Goal: Find specific page/section: Find specific page/section

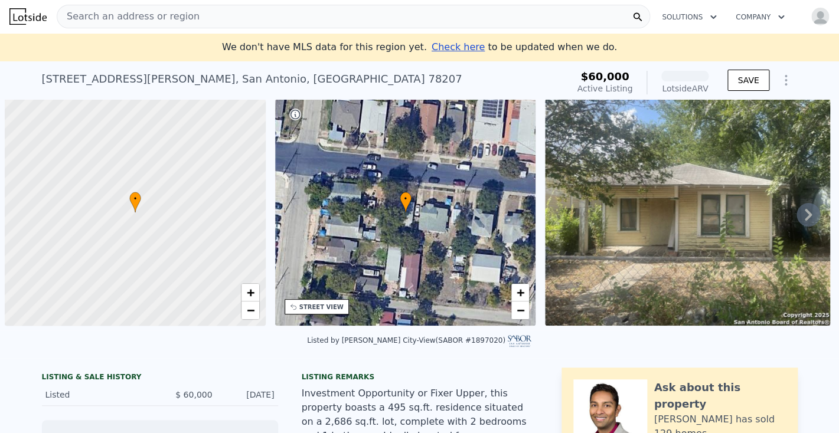
scroll to position [0, 5]
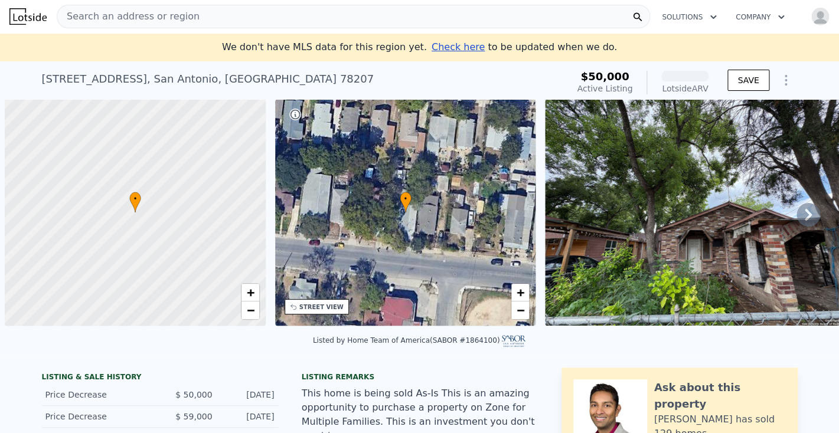
scroll to position [0, 5]
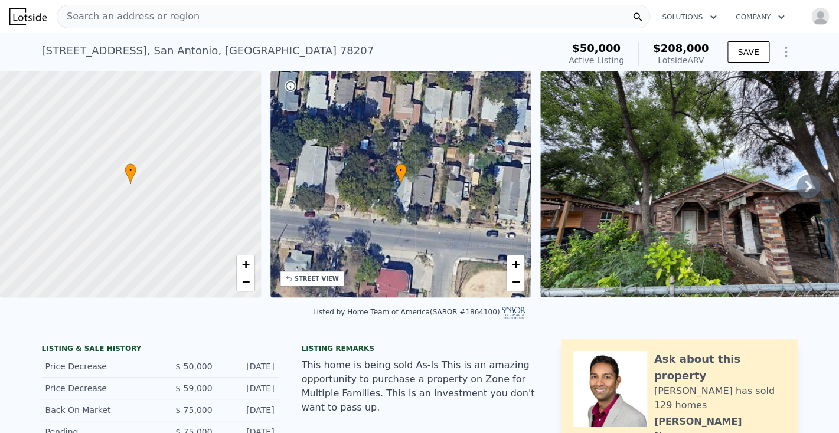
click at [122, 12] on span "Search an address or region" at bounding box center [128, 16] width 142 height 14
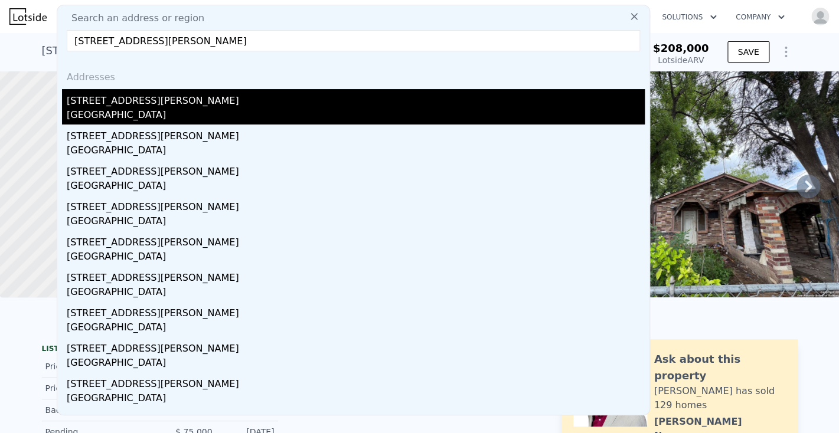
type input "[STREET_ADDRESS][PERSON_NAME]"
click at [105, 100] on div "[STREET_ADDRESS][PERSON_NAME]" at bounding box center [356, 98] width 578 height 19
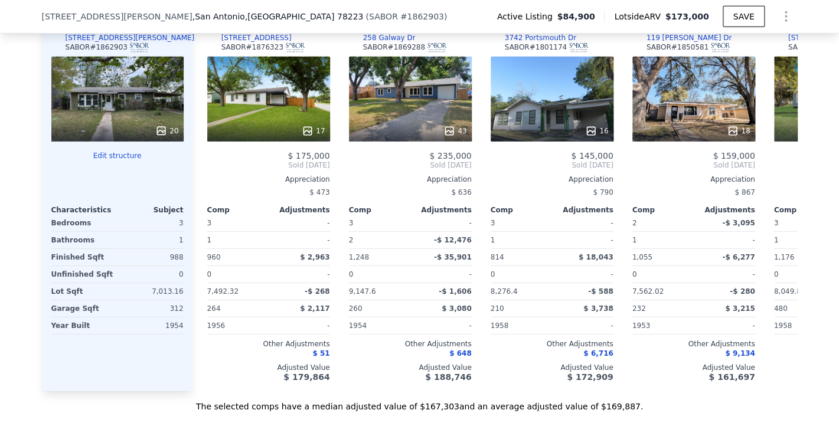
scroll to position [1170, 0]
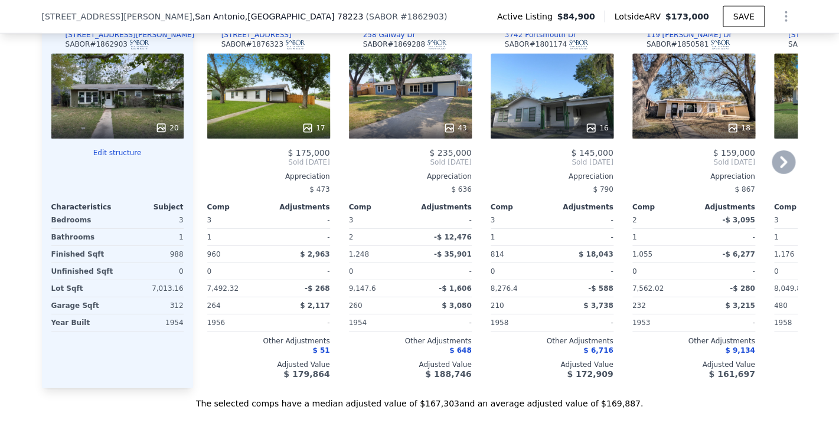
click at [651, 119] on div "18" at bounding box center [693, 96] width 123 height 85
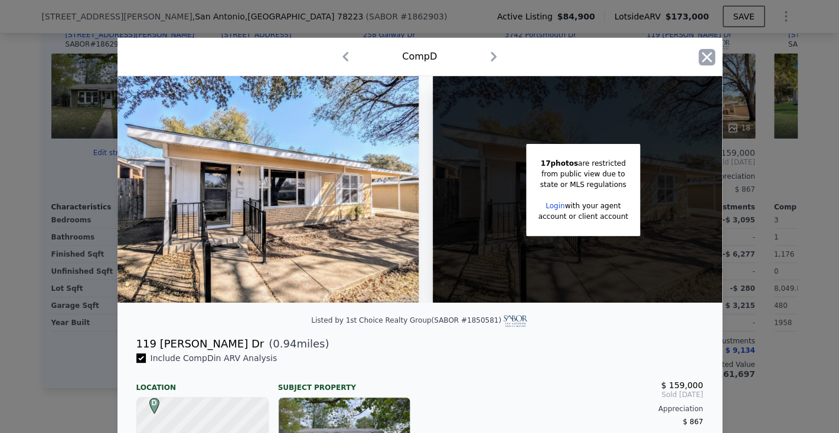
click at [709, 51] on icon "button" at bounding box center [706, 57] width 17 height 17
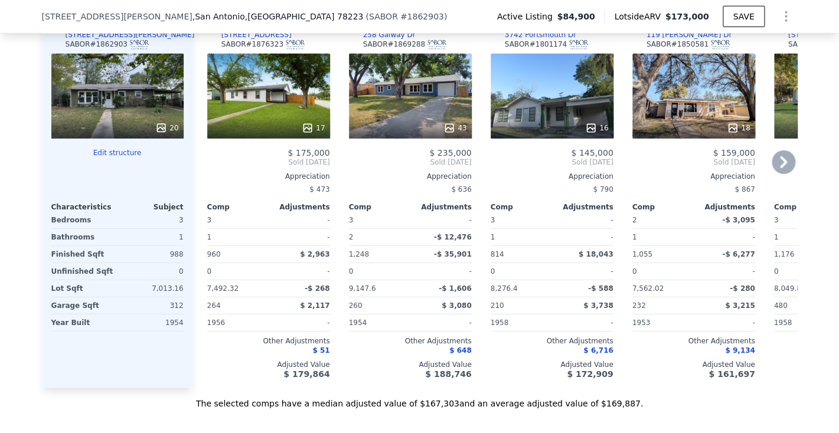
click at [552, 116] on div "16" at bounding box center [551, 96] width 123 height 85
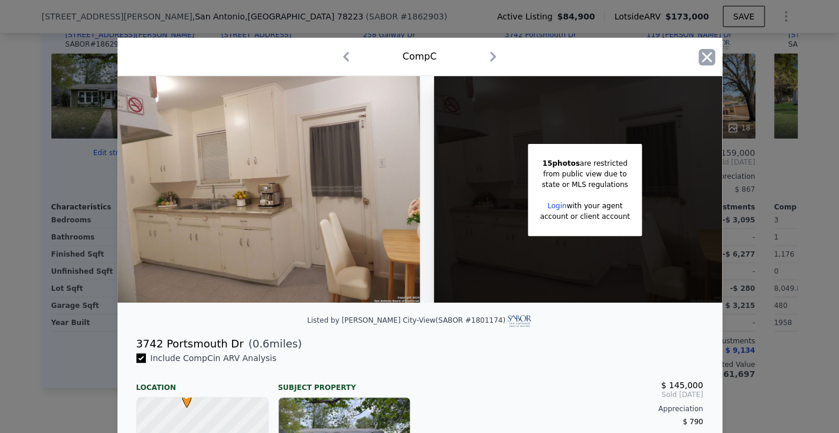
click at [703, 54] on icon "button" at bounding box center [706, 57] width 10 height 10
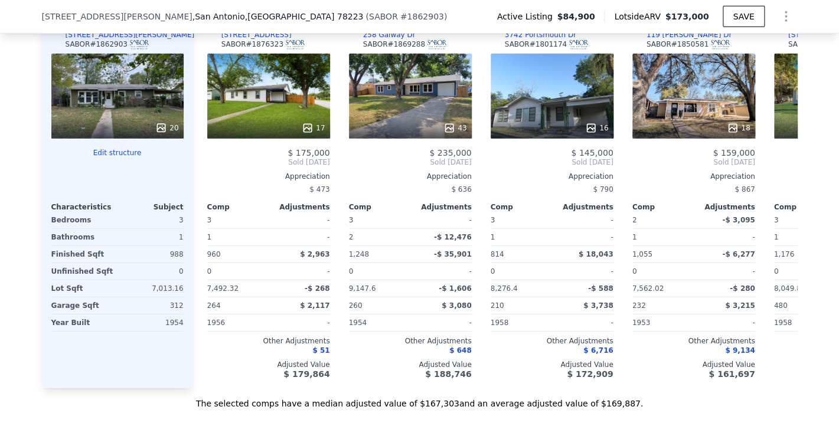
click at [94, 110] on div "20" at bounding box center [117, 96] width 132 height 85
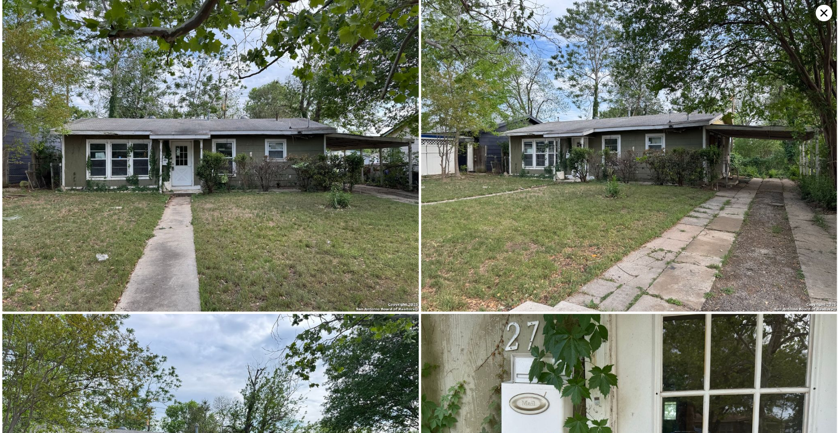
click at [821, 12] on icon at bounding box center [823, 13] width 17 height 17
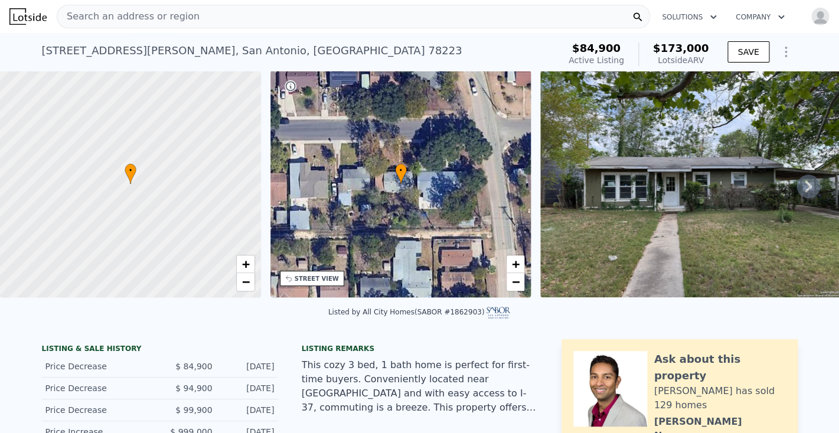
click at [125, 12] on span "Search an address or region" at bounding box center [128, 16] width 142 height 14
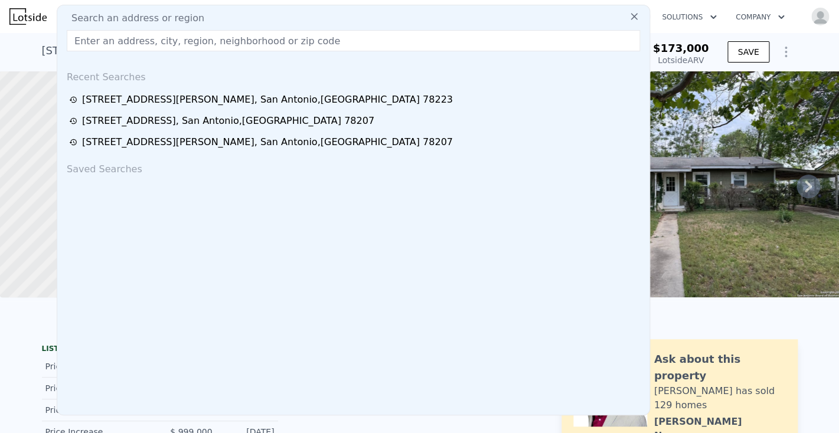
click at [113, 41] on input "text" at bounding box center [353, 40] width 573 height 21
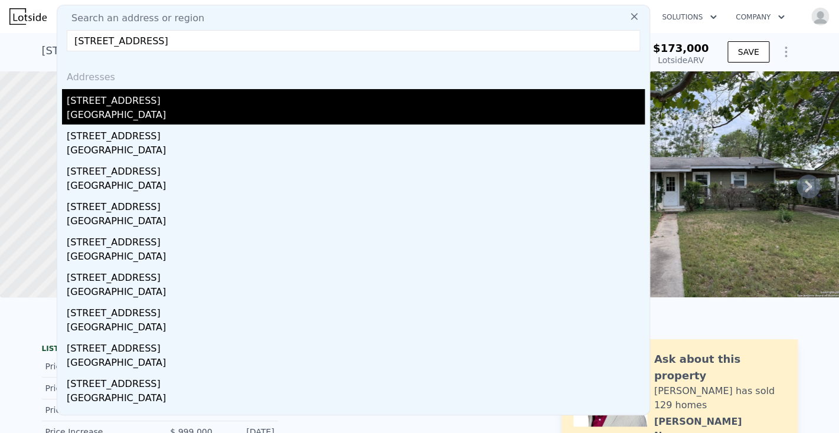
type input "[STREET_ADDRESS]"
click at [110, 100] on div "[STREET_ADDRESS]" at bounding box center [356, 98] width 578 height 19
